Goal: Task Accomplishment & Management: Use online tool/utility

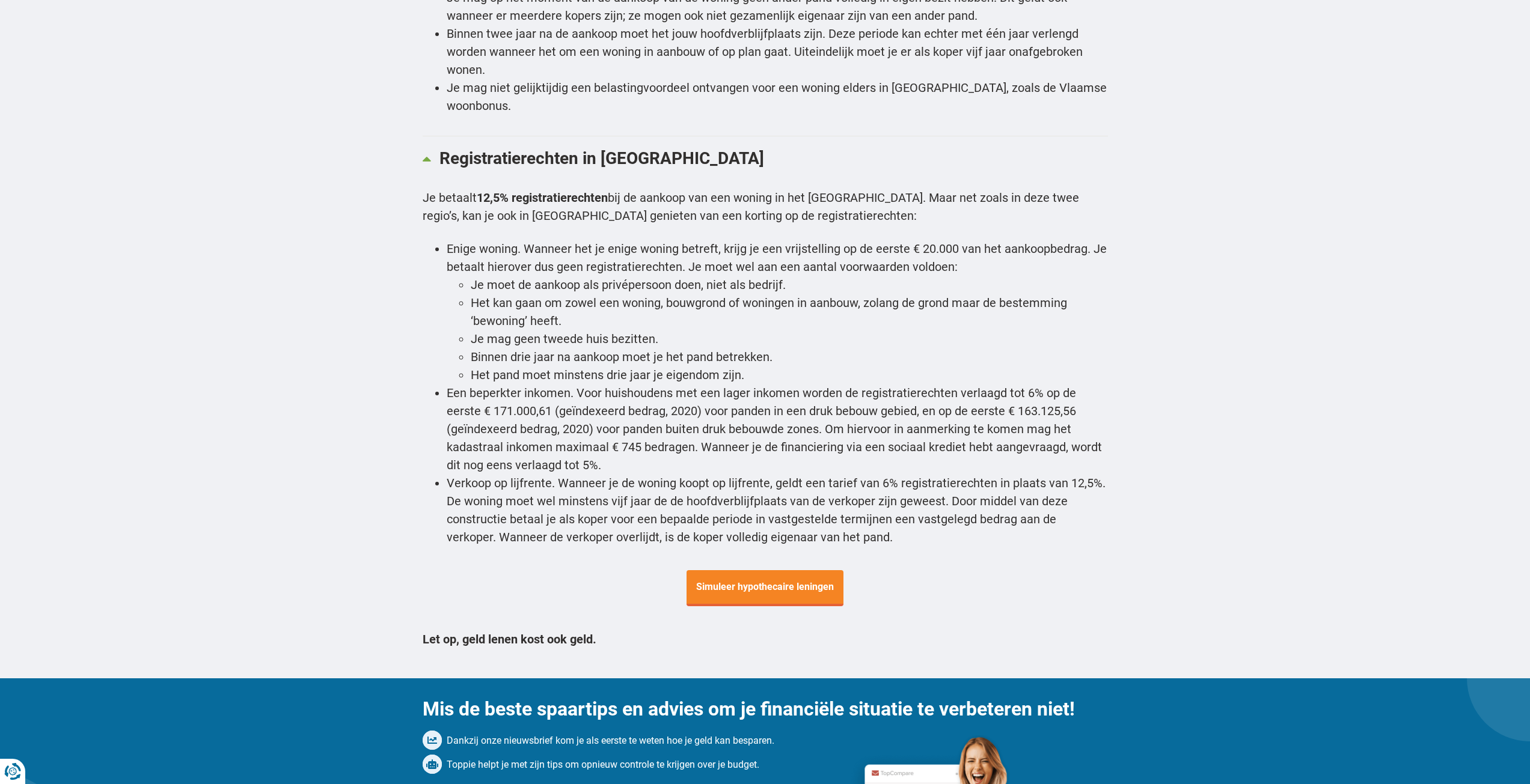
scroll to position [4147, 0]
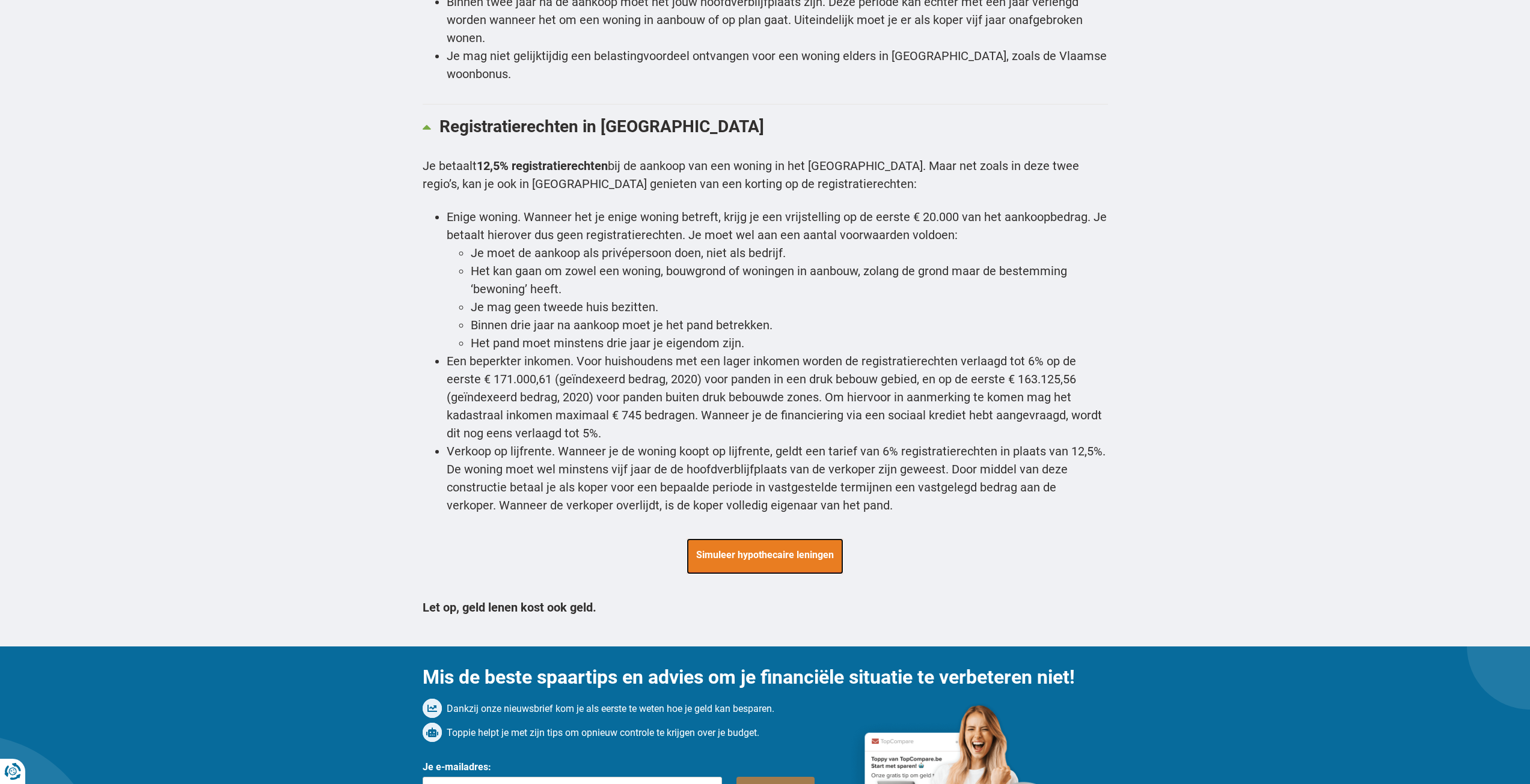
click at [753, 538] on span "Simuleer hypothecaire leningen" at bounding box center [765, 555] width 156 height 36
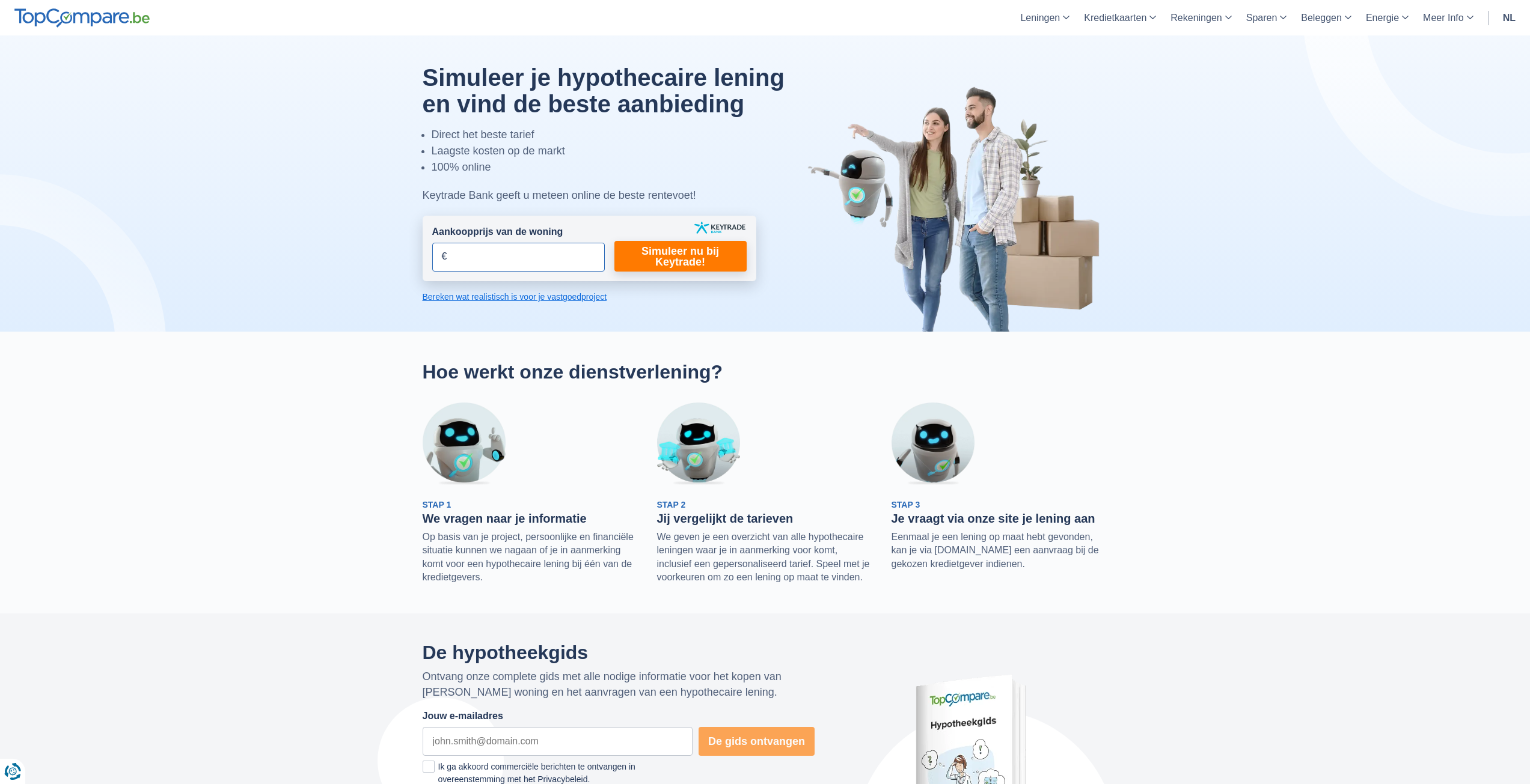
click at [500, 258] on input "Aankoopprijs van de woning" at bounding box center [518, 256] width 172 height 29
type input "425.000"
click at [666, 258] on link "Simuleer nu bij Keytrade!" at bounding box center [681, 256] width 132 height 30
click at [673, 254] on link "Simuleer nu bij Keytrade!" at bounding box center [681, 256] width 132 height 30
click at [660, 253] on link "Simuleer nu bij Keytrade!" at bounding box center [681, 256] width 132 height 30
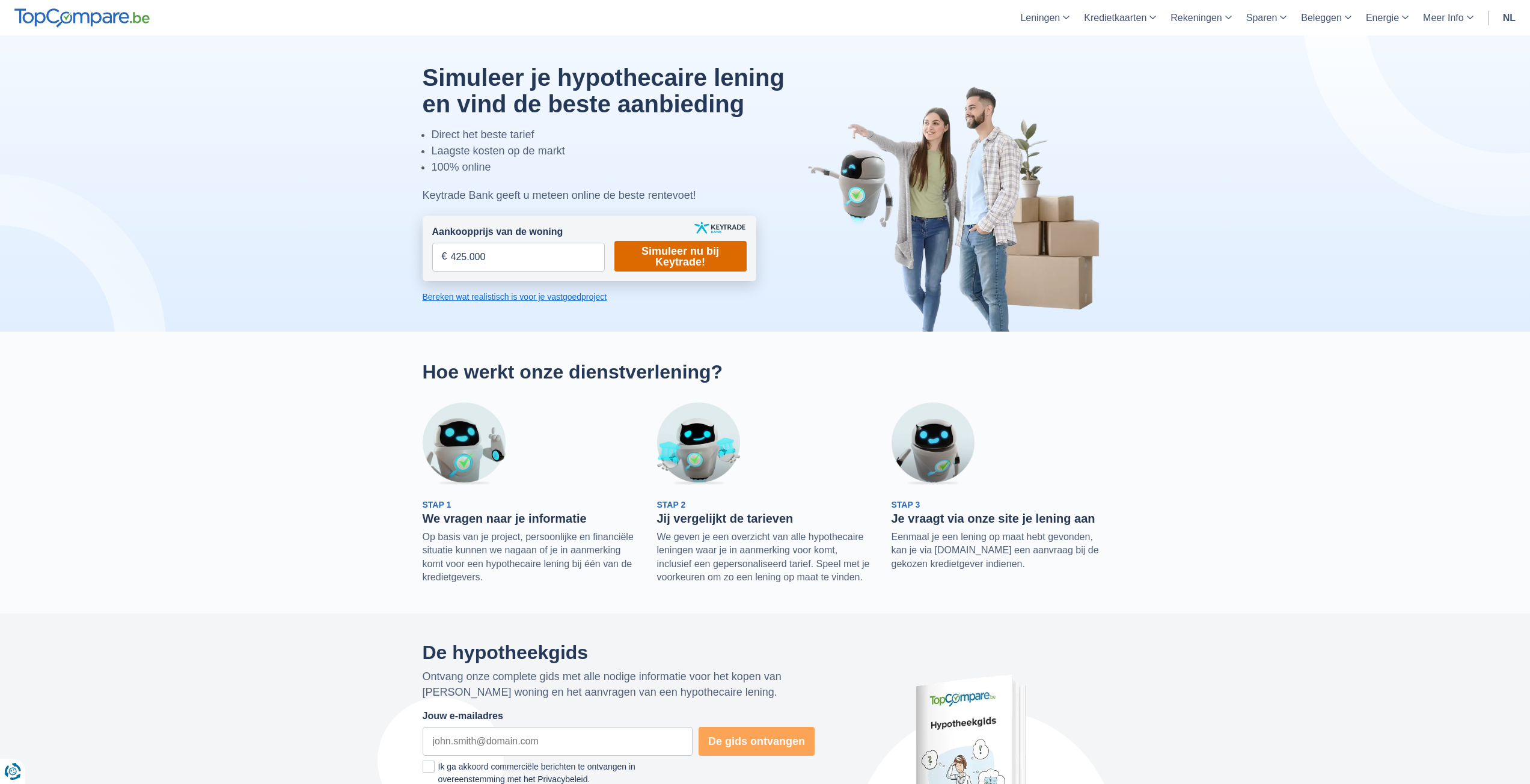
click at [660, 253] on link "Simuleer nu bij Keytrade!" at bounding box center [681, 256] width 132 height 30
click at [489, 259] on input "Aankoopprijs van de woning" at bounding box center [518, 256] width 172 height 29
type input "425.000"
click at [601, 287] on div at bounding box center [765, 183] width 703 height 296
click at [657, 257] on link "Simuleer nu bij Keytrade!" at bounding box center [681, 256] width 132 height 30
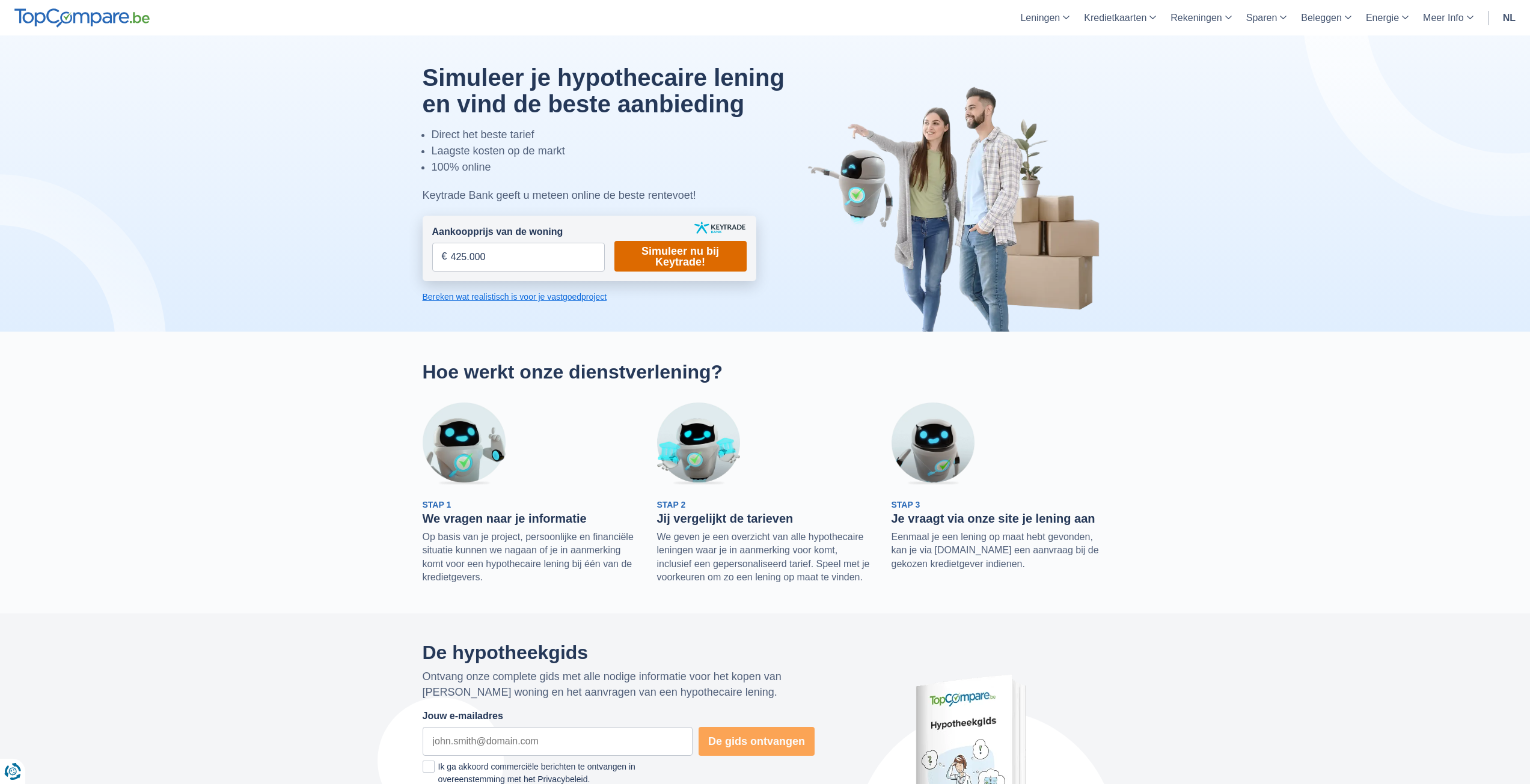
click at [657, 257] on link "Simuleer nu bij Keytrade!" at bounding box center [681, 256] width 132 height 30
